Goal: Consume media (video, audio): Consume media (video, audio)

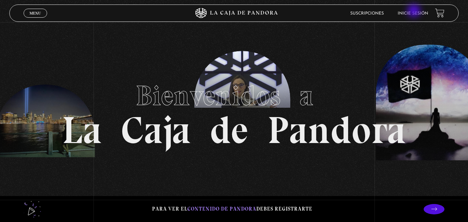
click at [414, 11] on link "Inicie sesión" at bounding box center [412, 13] width 30 height 4
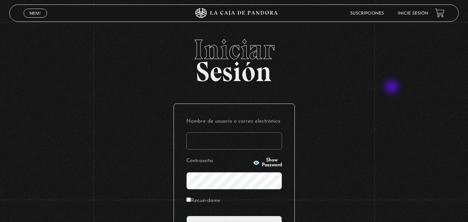
scroll to position [82, 0]
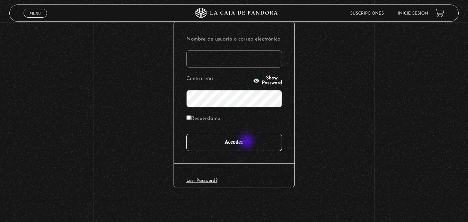
type input "[EMAIL_ADDRESS][DOMAIN_NAME]"
click at [246, 143] on input "Acceder" at bounding box center [234, 142] width 96 height 17
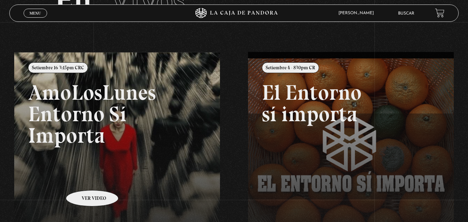
scroll to position [56, 0]
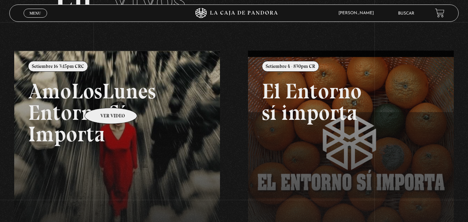
click at [102, 97] on link at bounding box center [248, 162] width 468 height 222
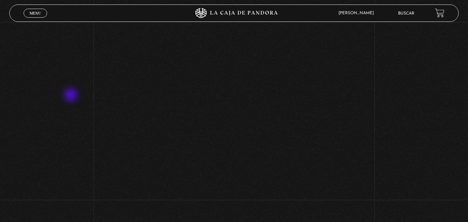
scroll to position [234, 0]
